Goal: Information Seeking & Learning: Learn about a topic

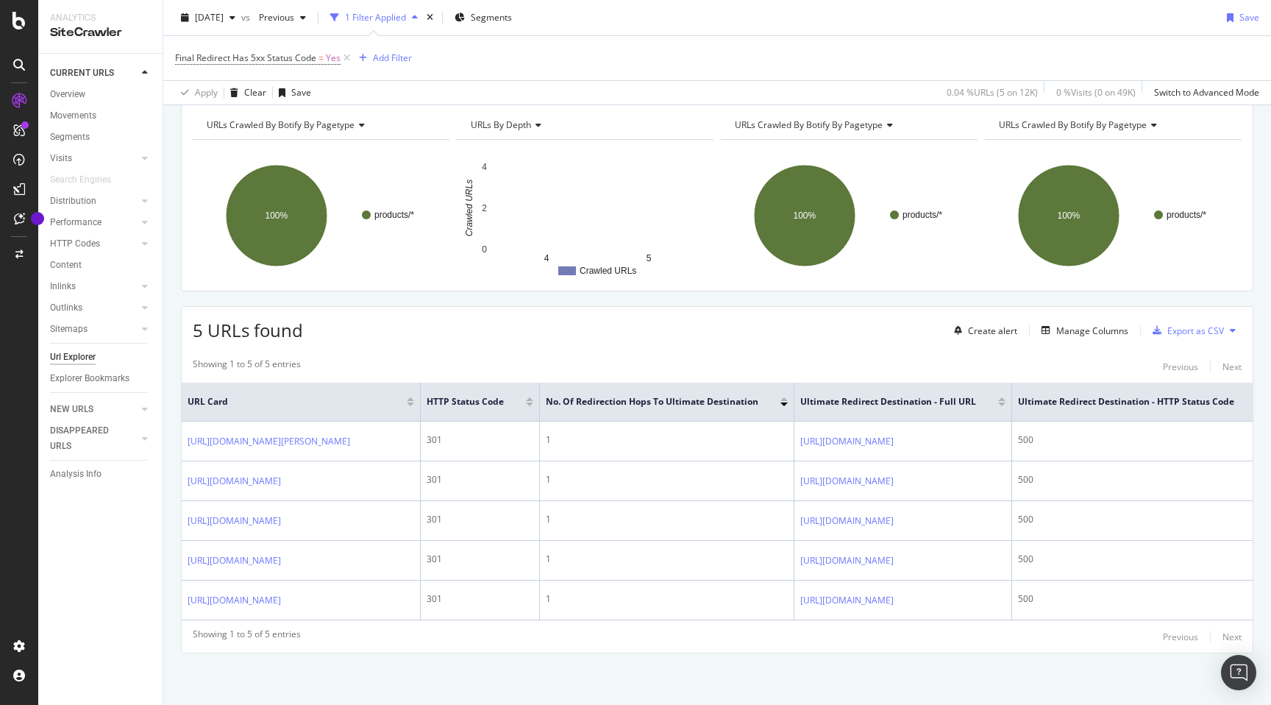
scroll to position [104, 0]
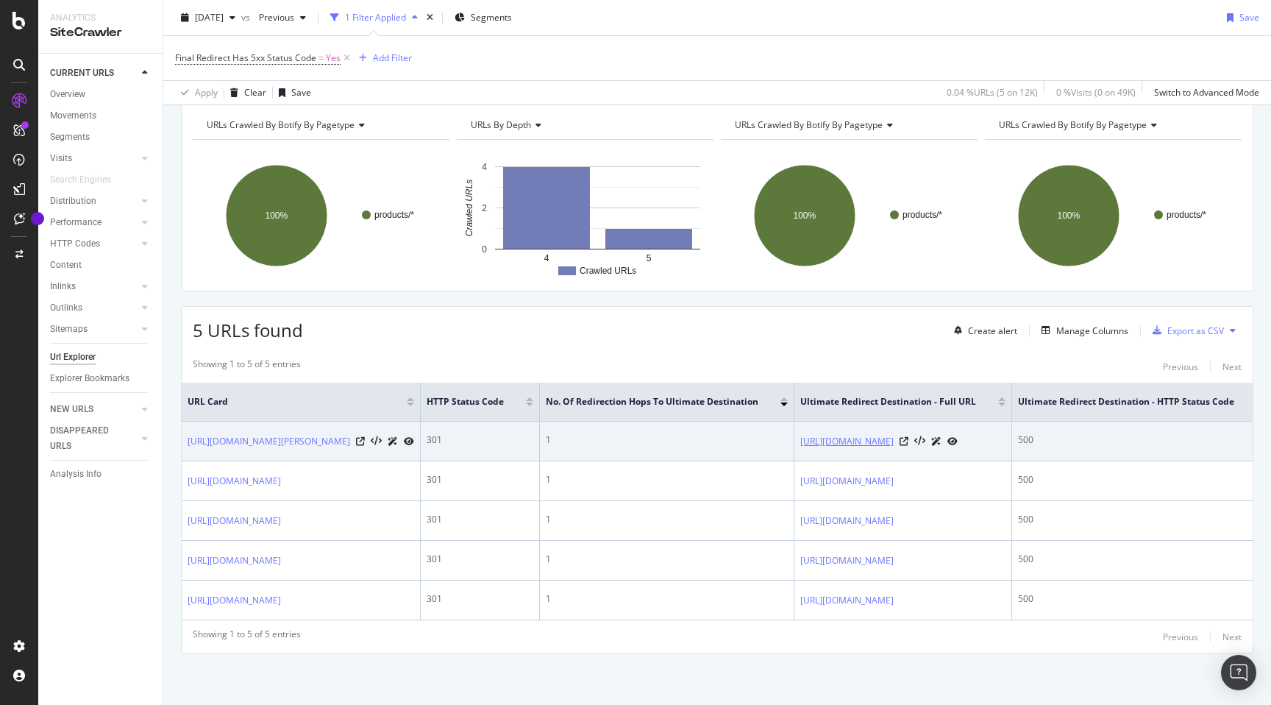
click at [894, 434] on link "[URL][DOMAIN_NAME]" at bounding box center [846, 441] width 93 height 15
click at [908, 437] on icon at bounding box center [904, 441] width 9 height 9
